Goal: Communication & Community: Ask a question

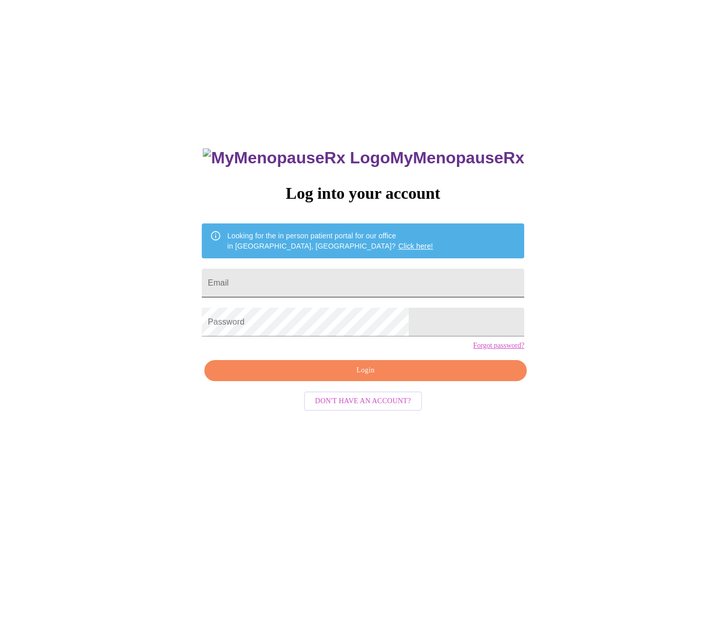
click at [348, 280] on input "Email" at bounding box center [363, 283] width 323 height 29
click at [350, 273] on input "Email" at bounding box center [363, 283] width 323 height 29
type input "shannonmead@live.com"
click at [344, 377] on span "Login" at bounding box center [365, 370] width 299 height 13
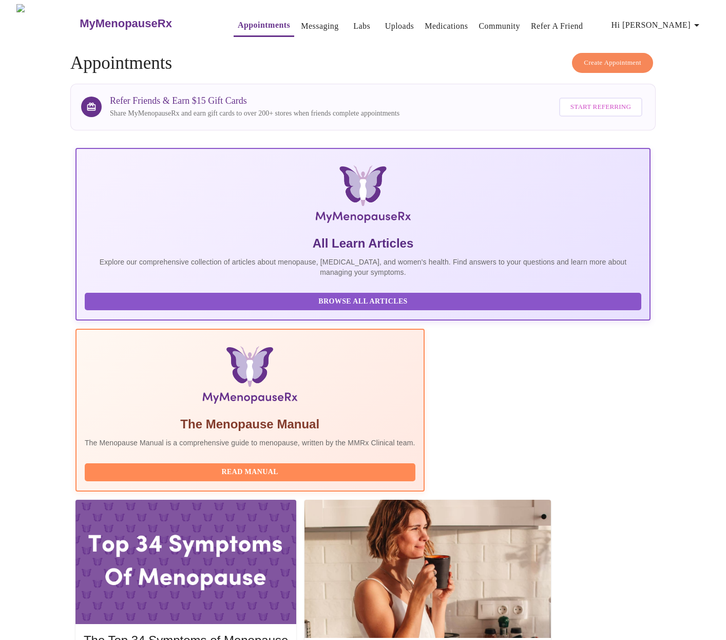
click at [426, 23] on link "Medications" at bounding box center [446, 26] width 43 height 14
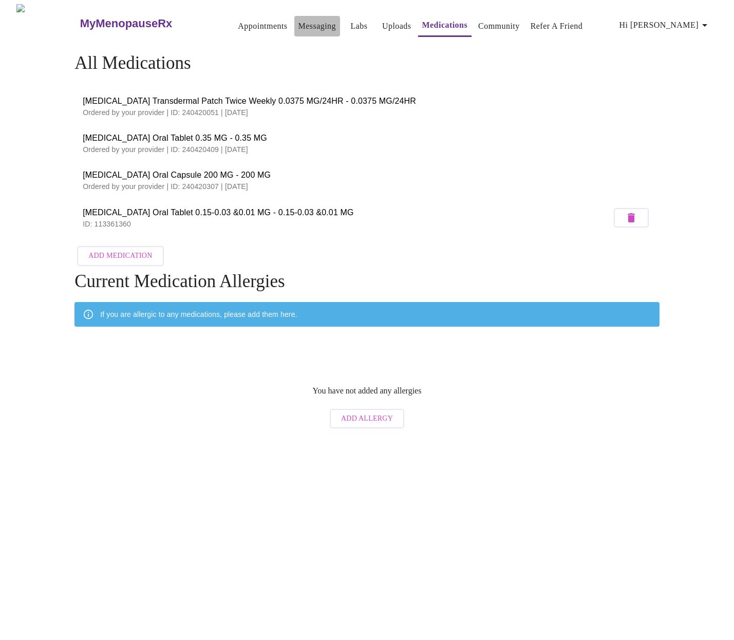
click at [303, 23] on link "Messaging" at bounding box center [317, 26] width 38 height 14
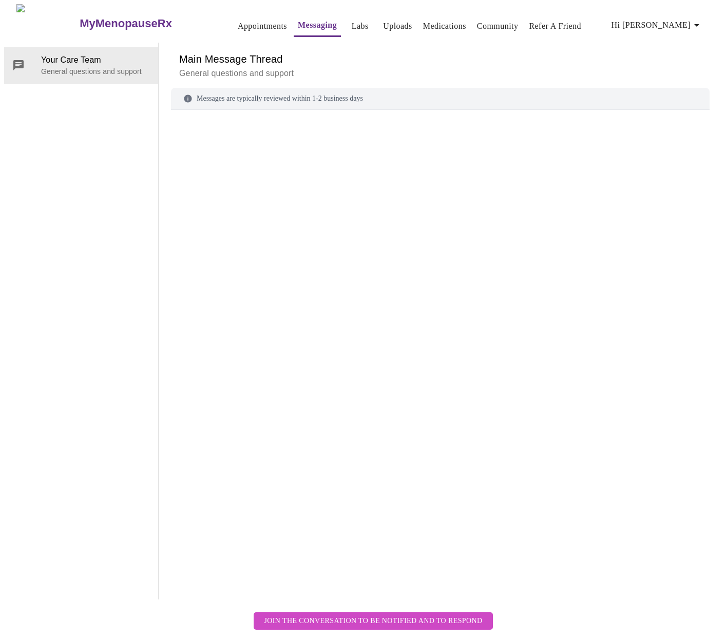
scroll to position [39, 0]
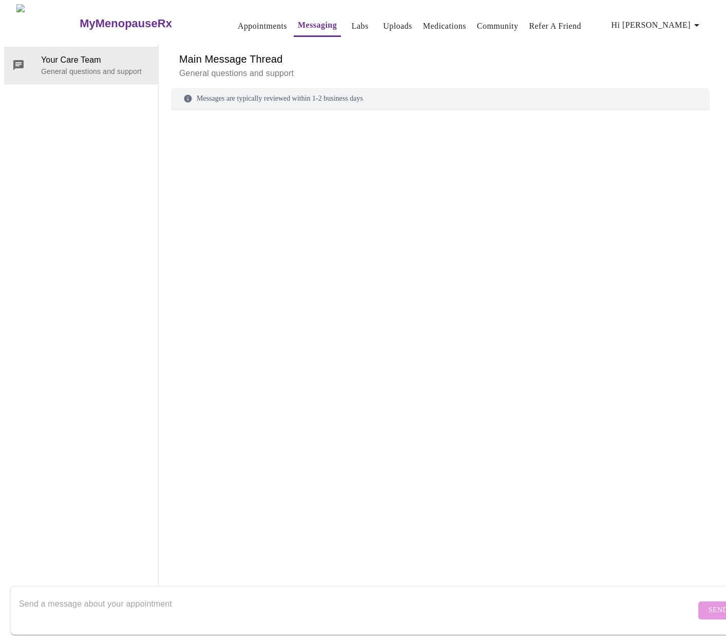
click at [332, 598] on textarea "Send a message about your appointment" at bounding box center [357, 610] width 677 height 33
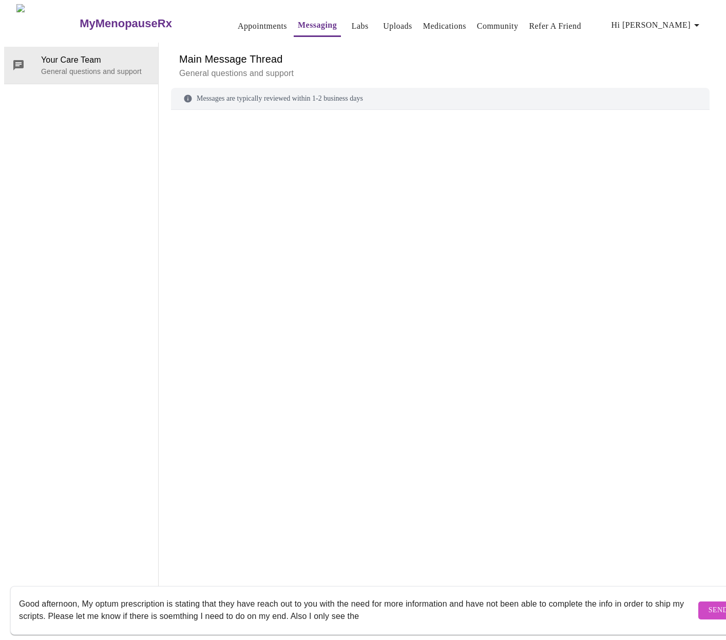
drag, startPoint x: 322, startPoint y: 606, endPoint x: 422, endPoint y: 597, distance: 100.6
click at [414, 604] on textarea "Good afternoon, My optum prescription is stating that they have reach out to yo…" at bounding box center [357, 610] width 677 height 33
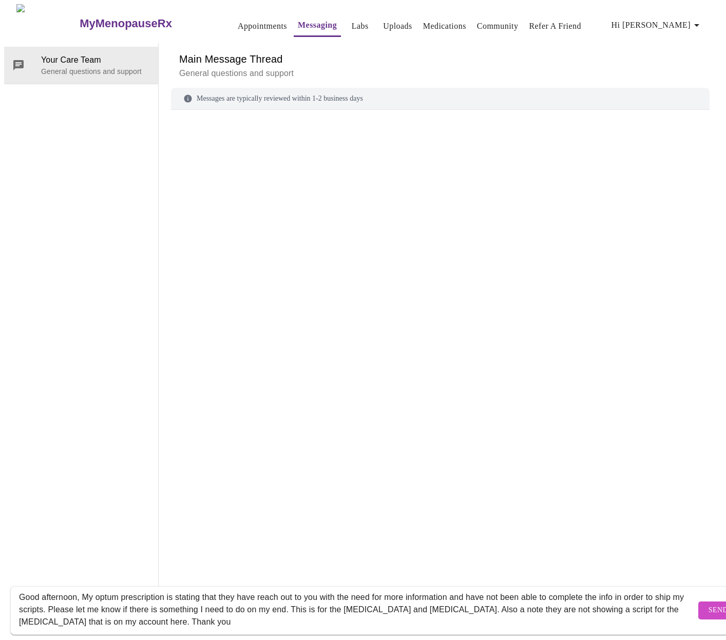
type textarea "Good afternoon, My optum prescription is stating that they have reach out to yo…"
click at [699, 602] on button "Send" at bounding box center [719, 611] width 40 height 18
